Goal: Information Seeking & Learning: Learn about a topic

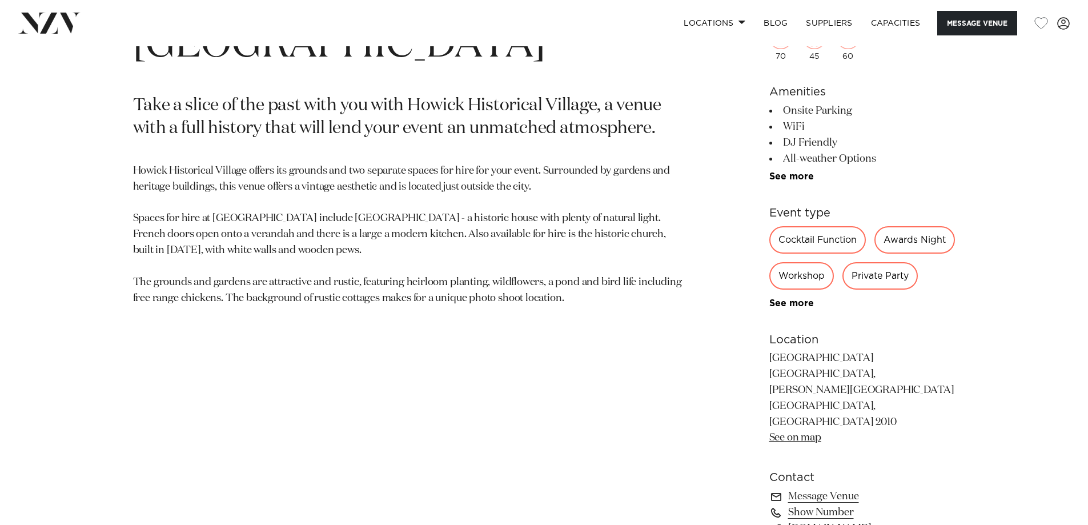
scroll to position [571, 0]
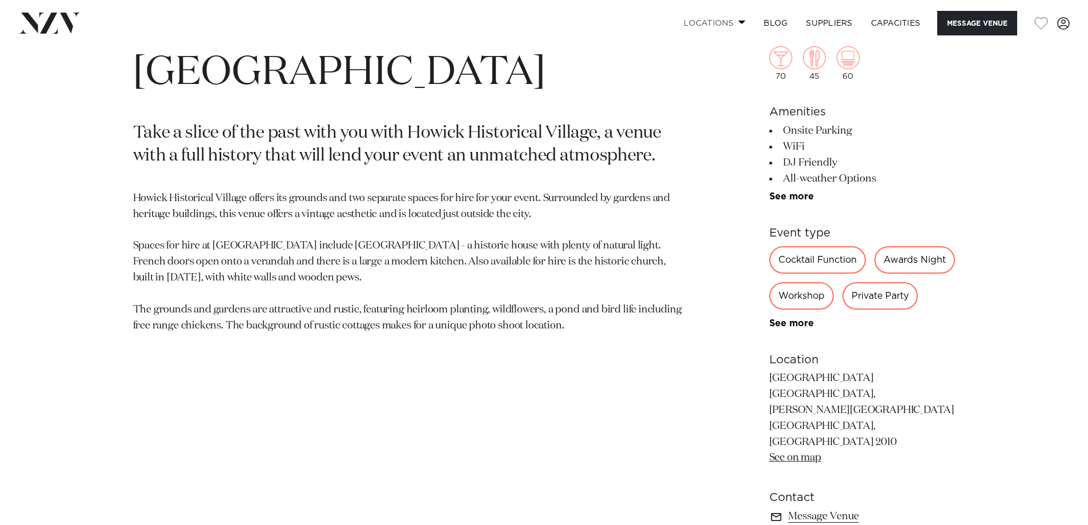
click at [724, 19] on link "Locations" at bounding box center [715, 23] width 80 height 25
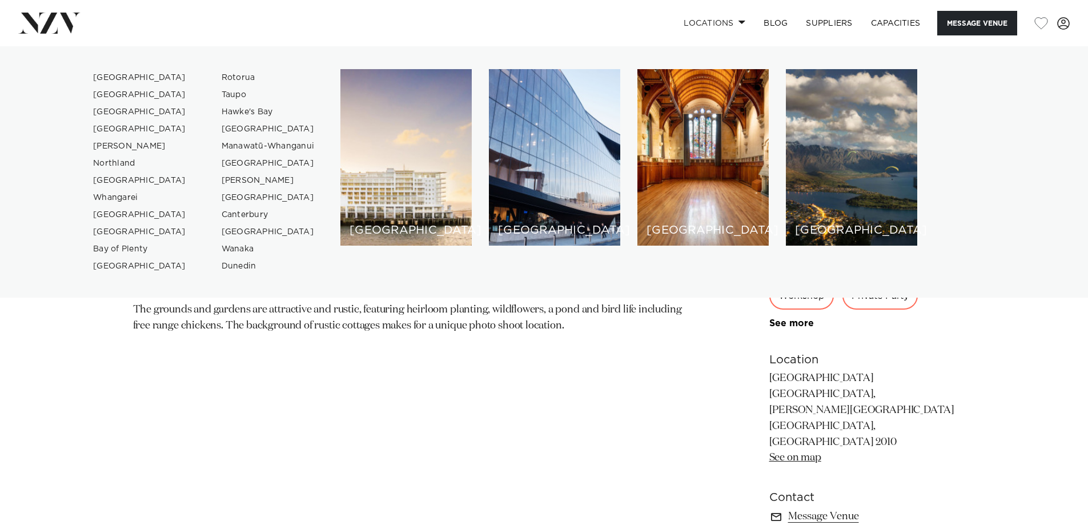
click at [390, 400] on section "[GEOGRAPHIC_DATA] [GEOGRAPHIC_DATA] Take a slice of the past with you with Howi…" at bounding box center [410, 345] width 555 height 628
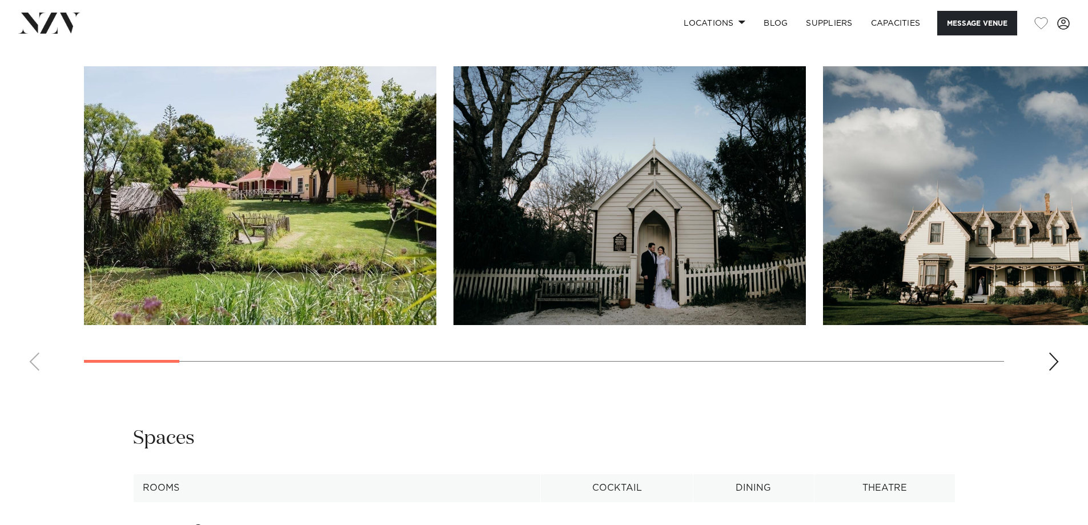
scroll to position [1257, 0]
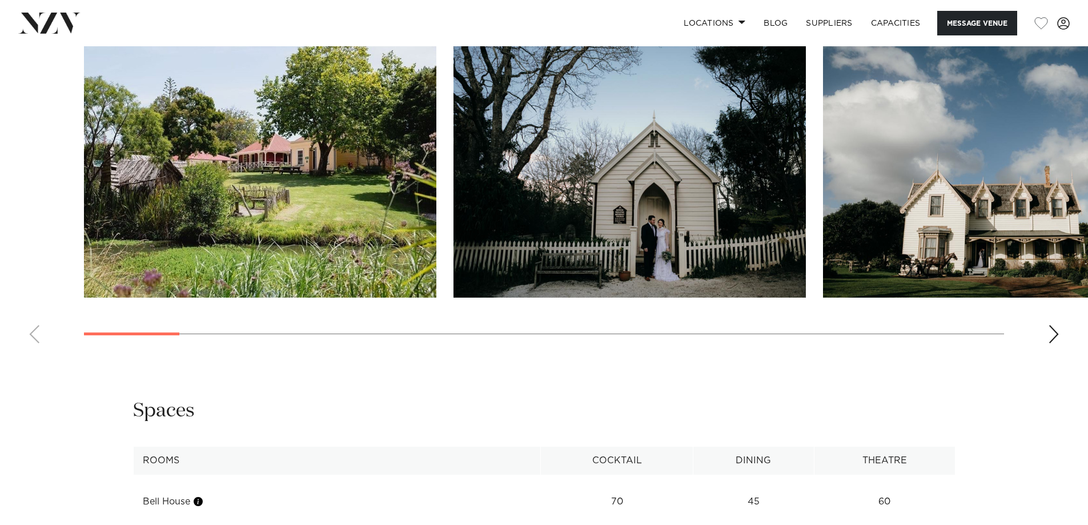
click at [1061, 337] on swiper-container at bounding box center [544, 196] width 1088 height 314
click at [1047, 340] on swiper-container at bounding box center [544, 196] width 1088 height 314
click at [1051, 341] on div "Next slide" at bounding box center [1053, 334] width 11 height 18
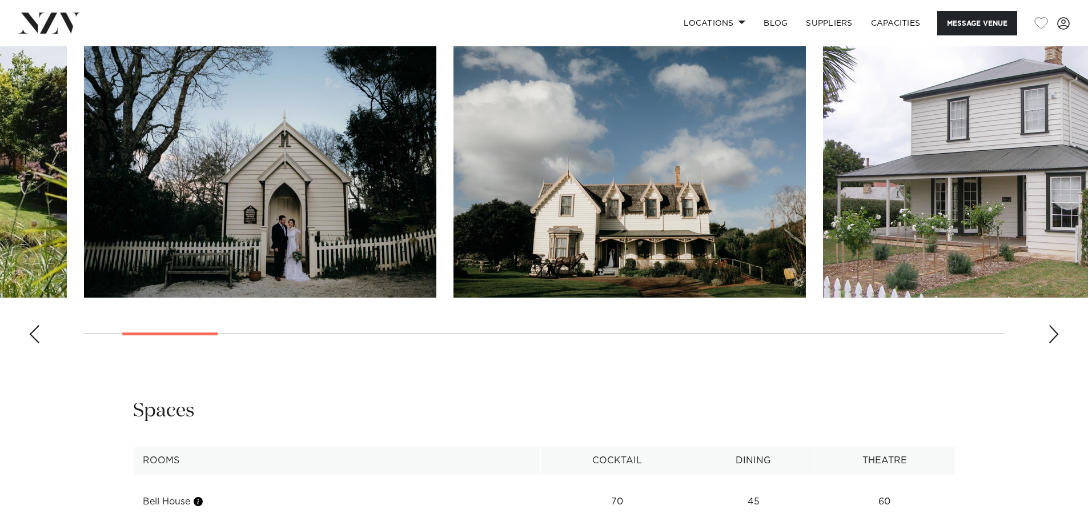
click at [1051, 341] on div "Next slide" at bounding box center [1053, 334] width 11 height 18
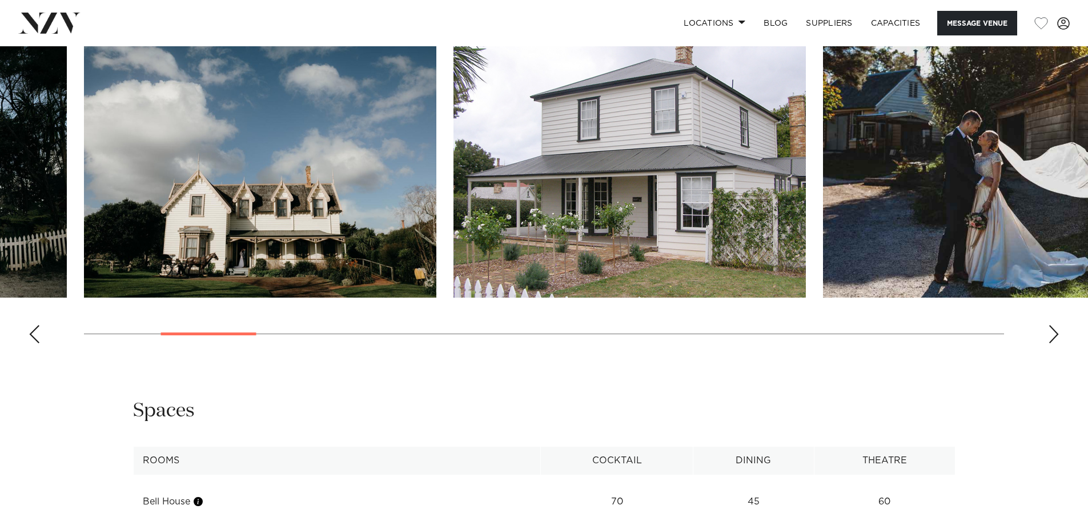
click at [1051, 341] on div "Next slide" at bounding box center [1053, 334] width 11 height 18
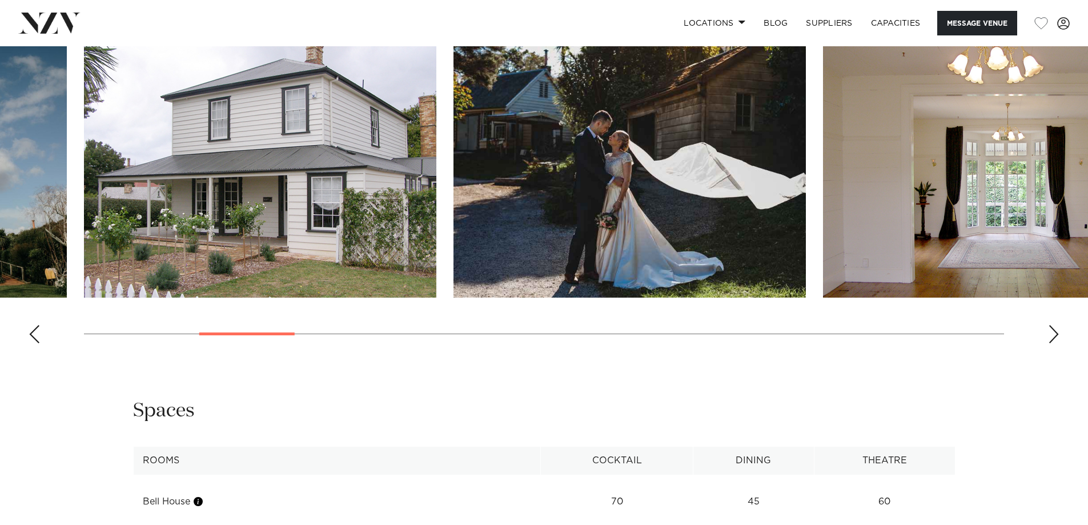
click at [1051, 341] on div "Next slide" at bounding box center [1053, 334] width 11 height 18
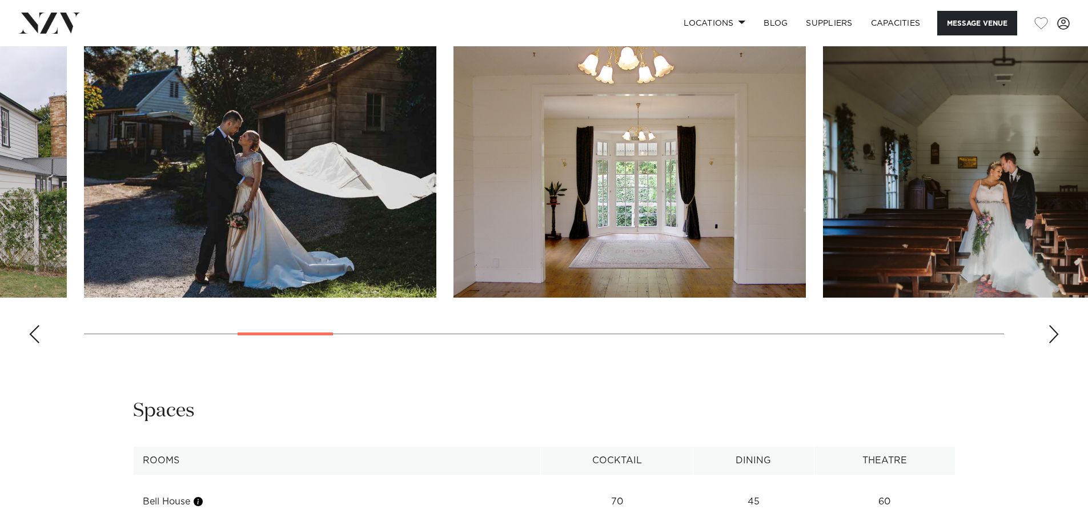
click at [1051, 341] on div "Next slide" at bounding box center [1053, 334] width 11 height 18
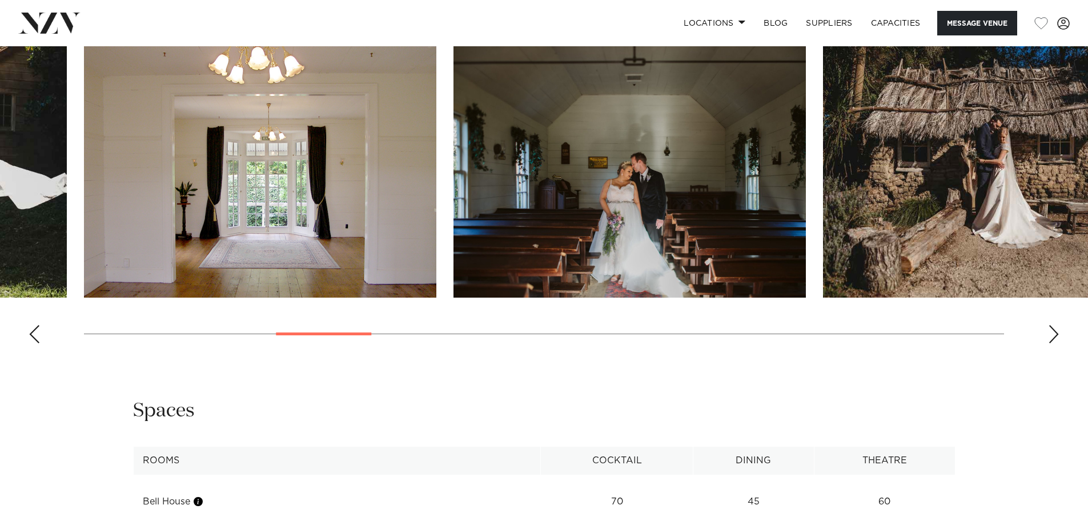
click at [1053, 341] on div "Next slide" at bounding box center [1053, 334] width 11 height 18
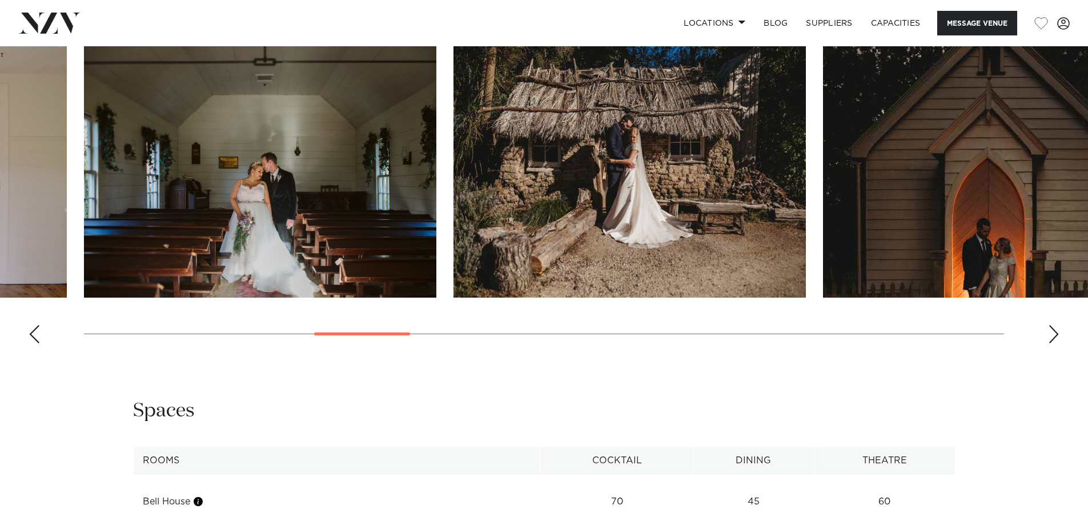
click at [1053, 341] on div "Next slide" at bounding box center [1053, 334] width 11 height 18
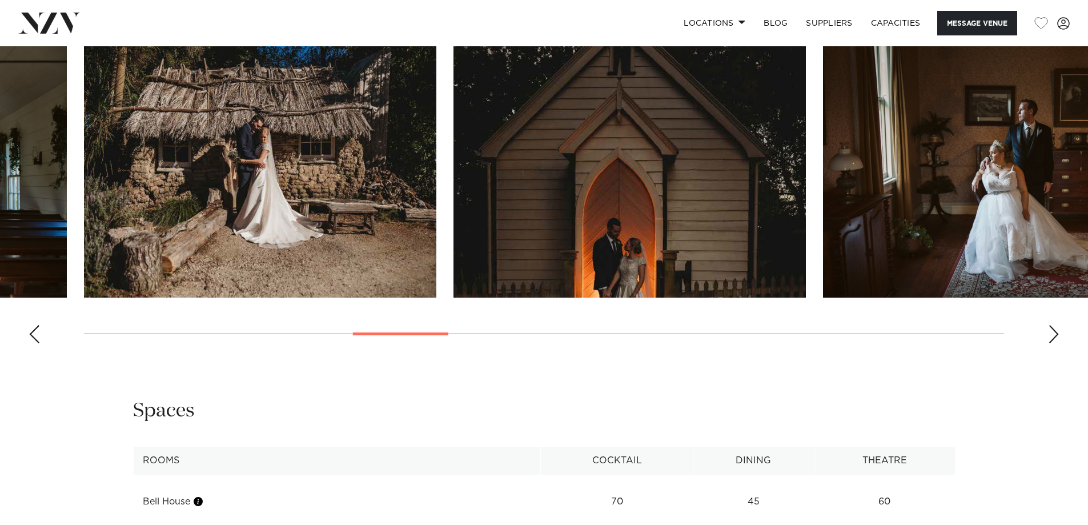
click at [1053, 341] on div "Next slide" at bounding box center [1053, 334] width 11 height 18
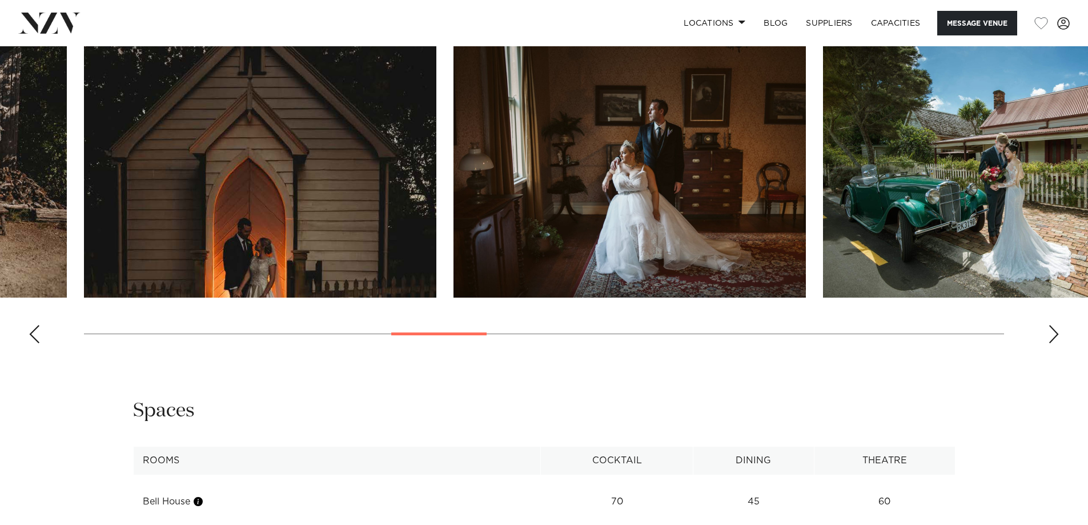
click at [1053, 341] on div "Next slide" at bounding box center [1053, 334] width 11 height 18
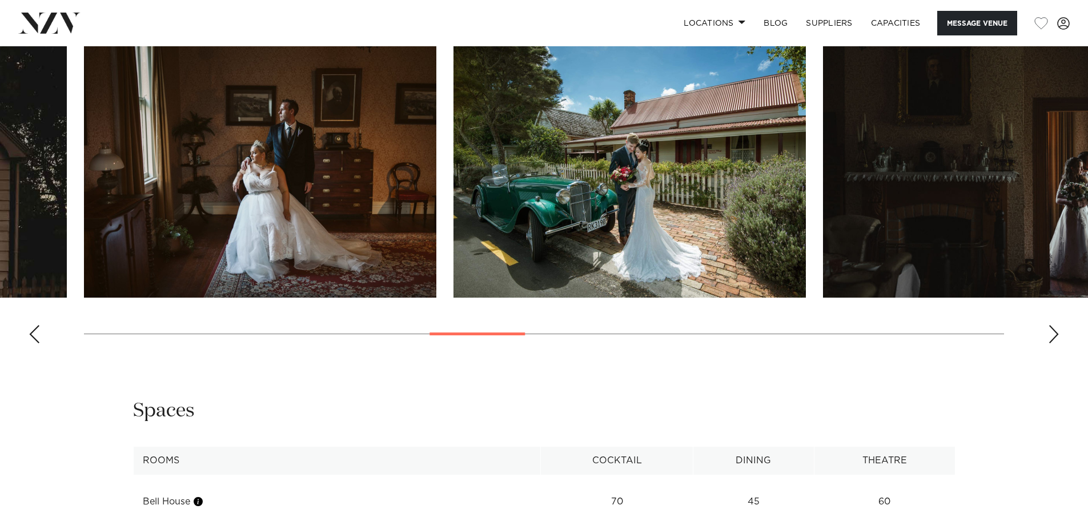
click at [1053, 341] on div "Next slide" at bounding box center [1053, 334] width 11 height 18
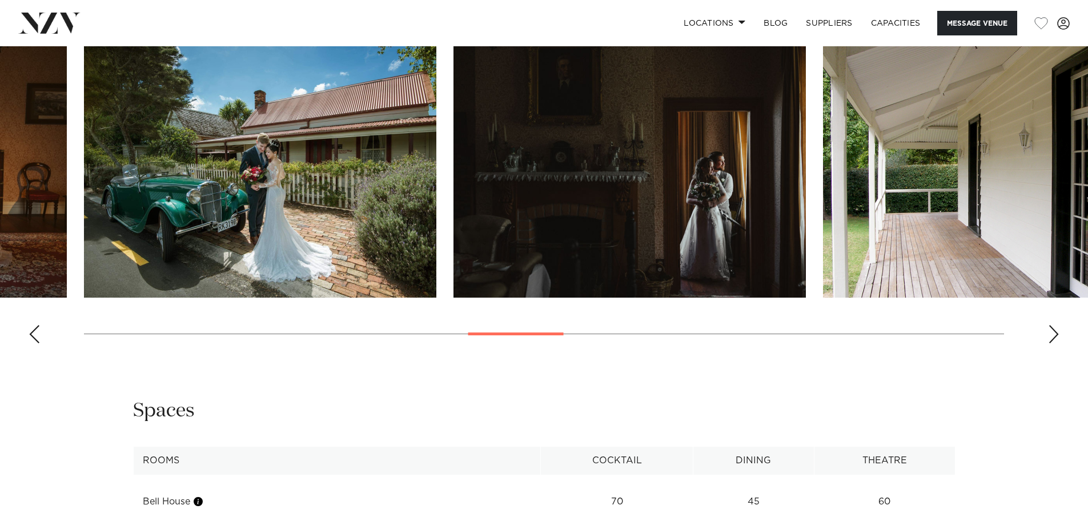
click at [1053, 341] on div "Next slide" at bounding box center [1053, 334] width 11 height 18
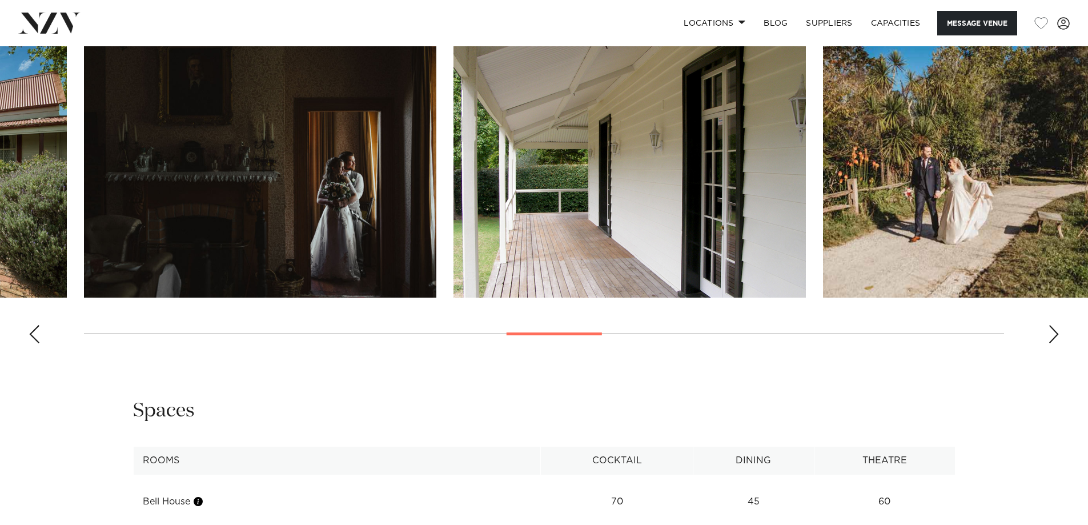
click at [1053, 341] on div "Next slide" at bounding box center [1053, 334] width 11 height 18
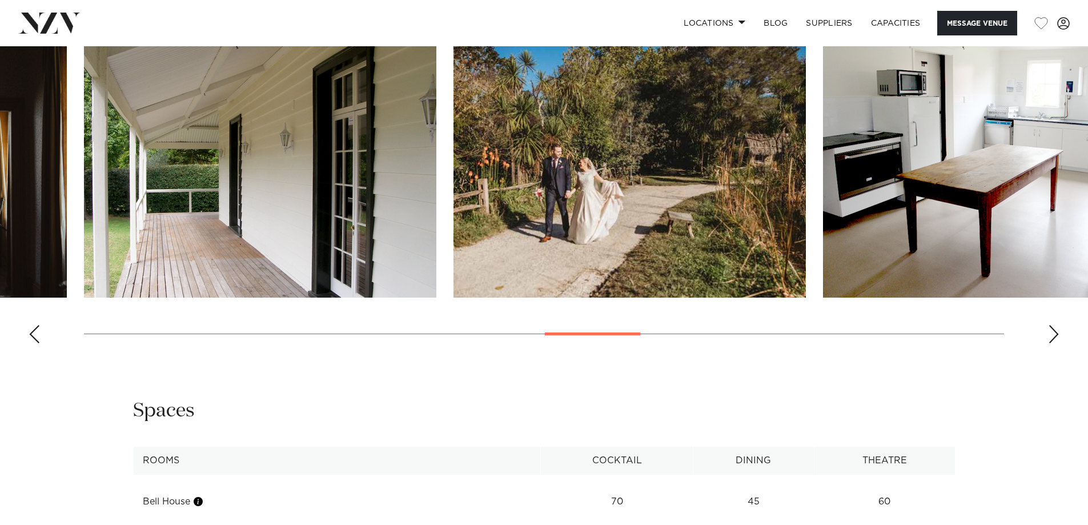
click at [1053, 341] on div "Next slide" at bounding box center [1053, 334] width 11 height 18
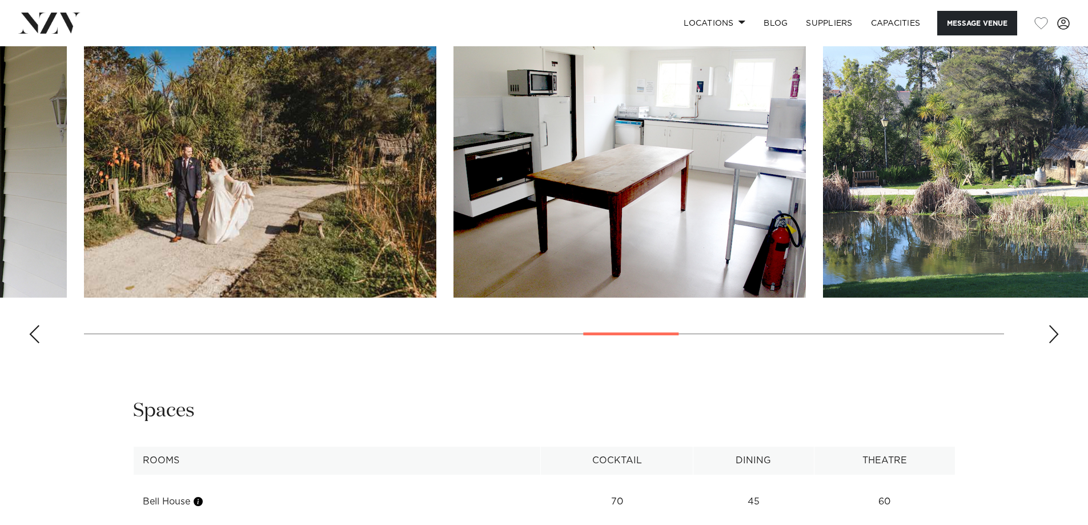
click at [1053, 341] on div "Next slide" at bounding box center [1053, 334] width 11 height 18
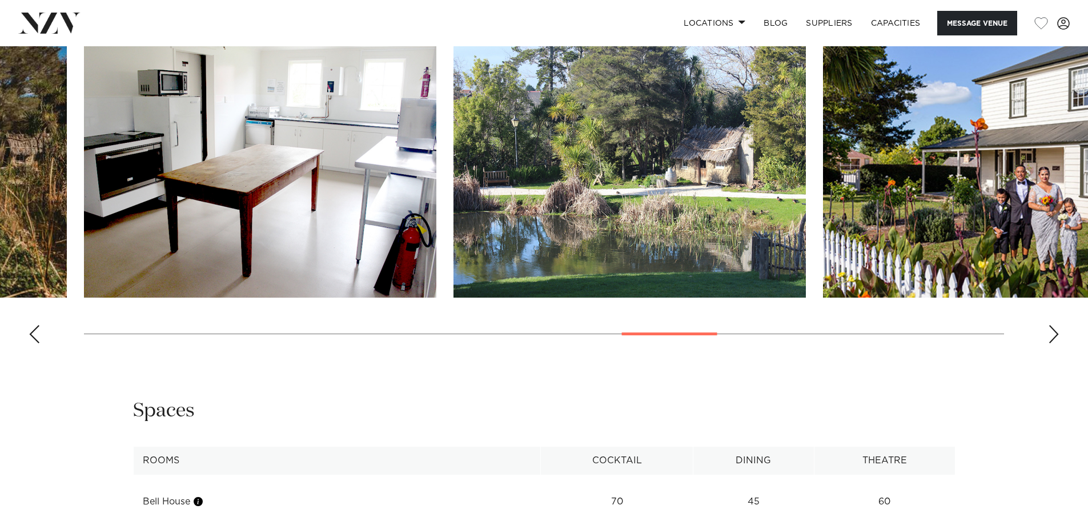
click at [1053, 341] on div "Next slide" at bounding box center [1053, 334] width 11 height 18
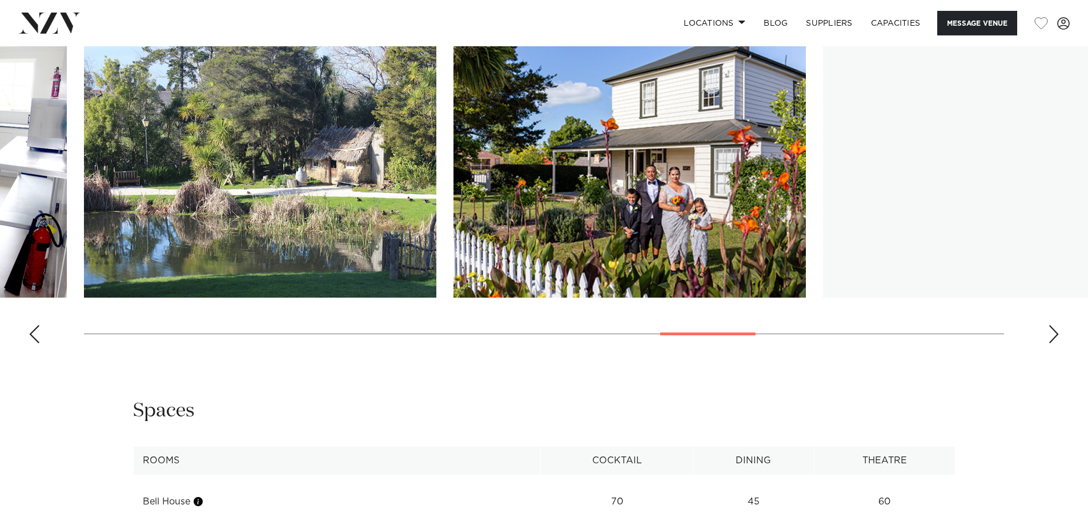
click at [1053, 341] on div "Next slide" at bounding box center [1053, 334] width 11 height 18
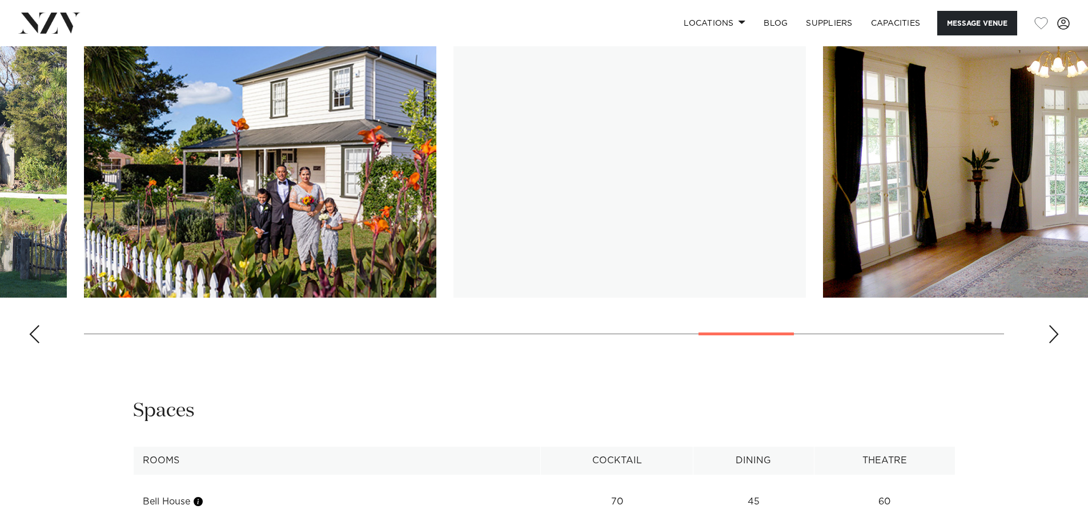
click at [1053, 341] on div "Next slide" at bounding box center [1053, 334] width 11 height 18
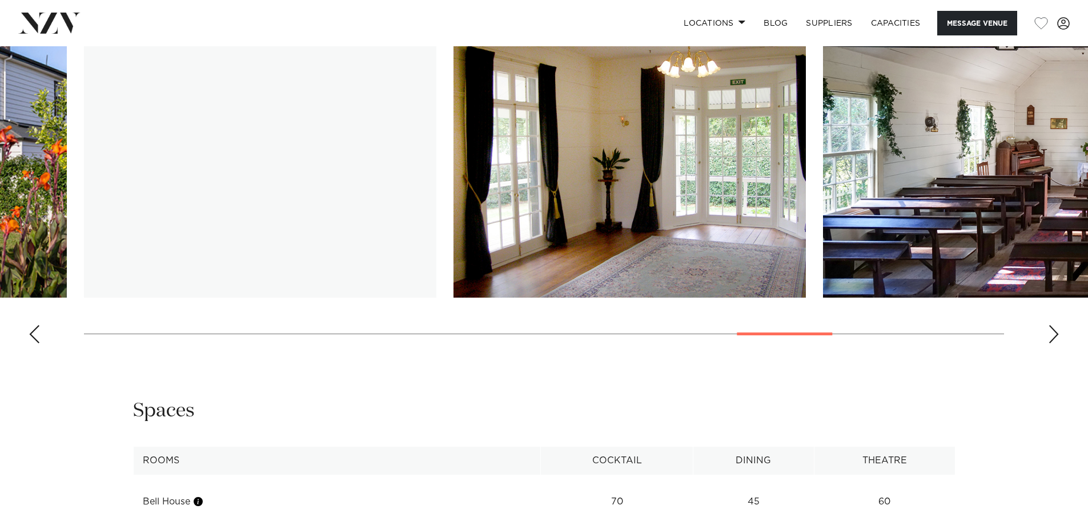
click at [1053, 341] on div "Next slide" at bounding box center [1053, 334] width 11 height 18
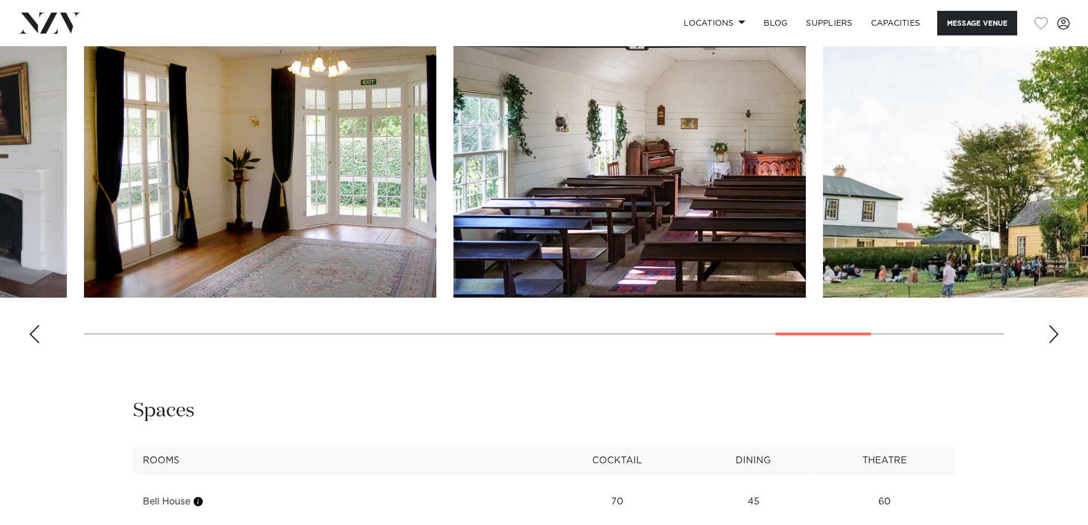
click at [1053, 341] on div "Next slide" at bounding box center [1053, 334] width 11 height 18
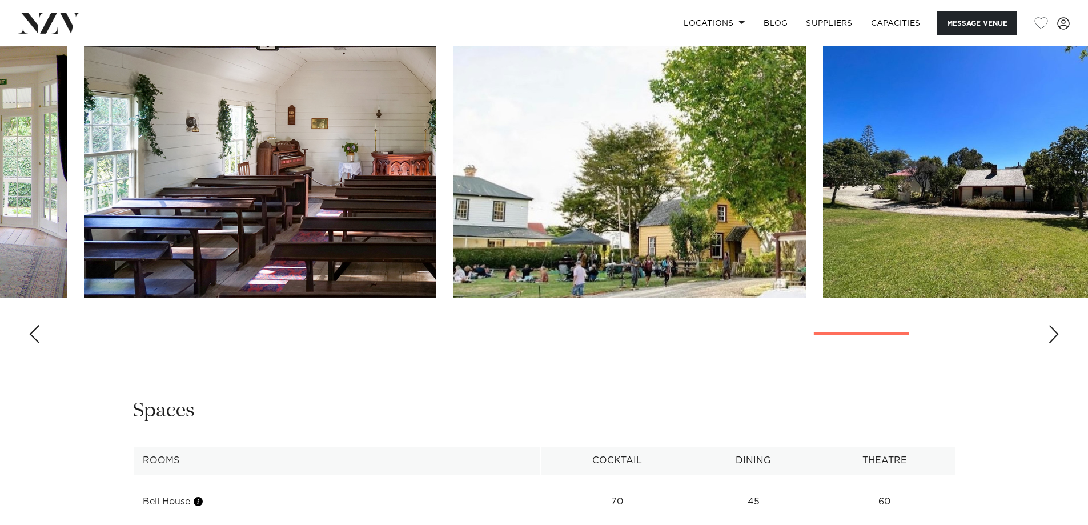
click at [1053, 341] on div "Next slide" at bounding box center [1053, 334] width 11 height 18
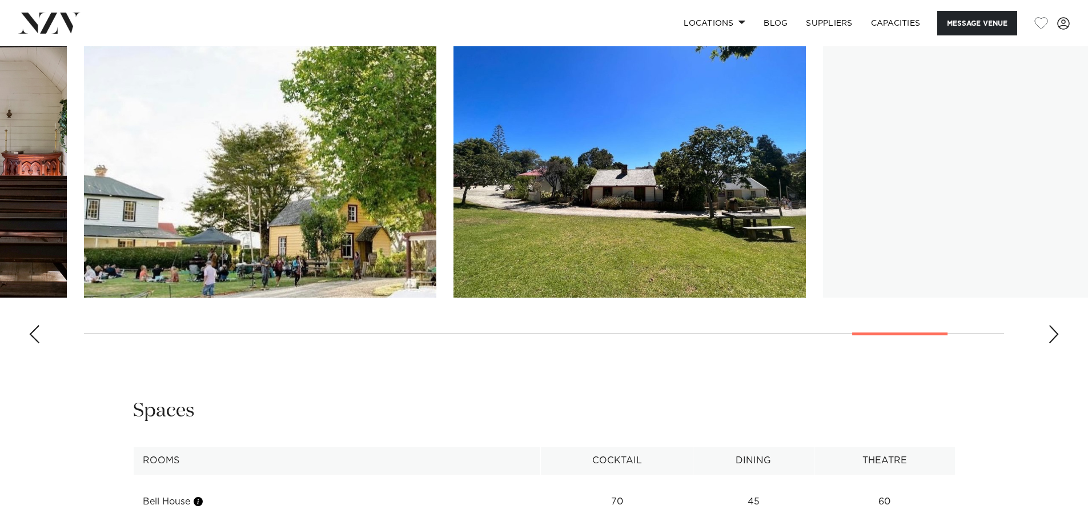
click at [1053, 341] on div "Next slide" at bounding box center [1053, 334] width 11 height 18
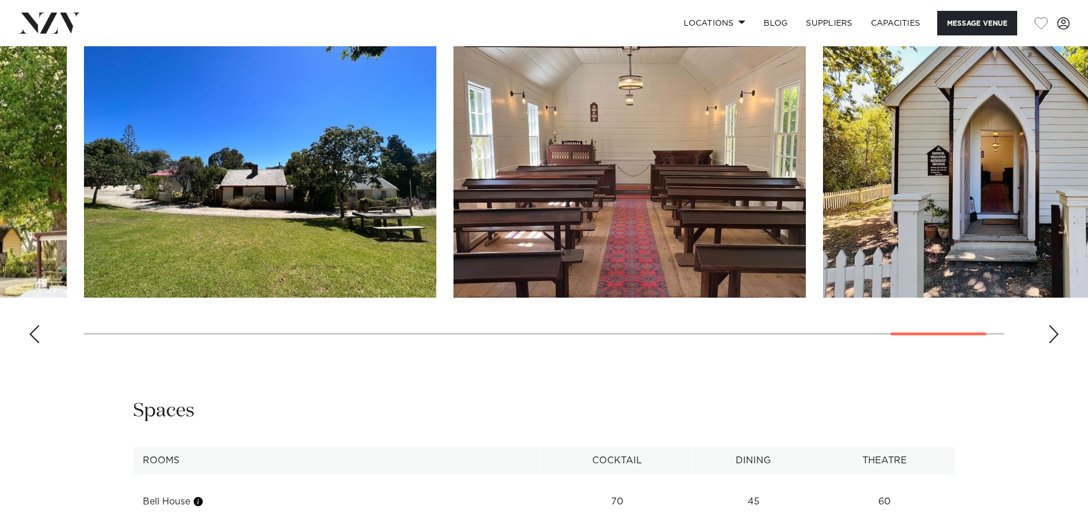
click at [1053, 341] on div "Next slide" at bounding box center [1053, 334] width 11 height 18
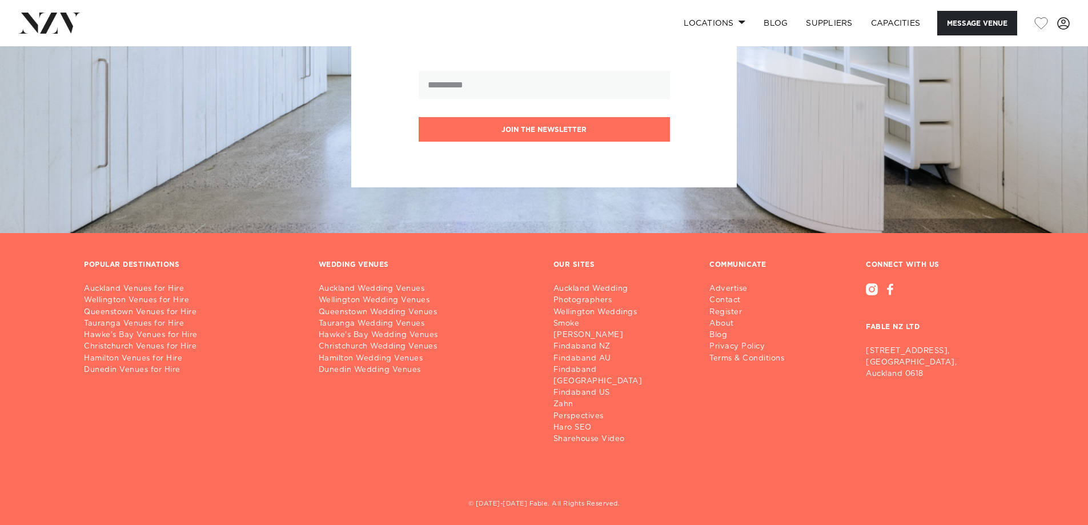
scroll to position [1973, 0]
